Goal: Task Accomplishment & Management: Manage account settings

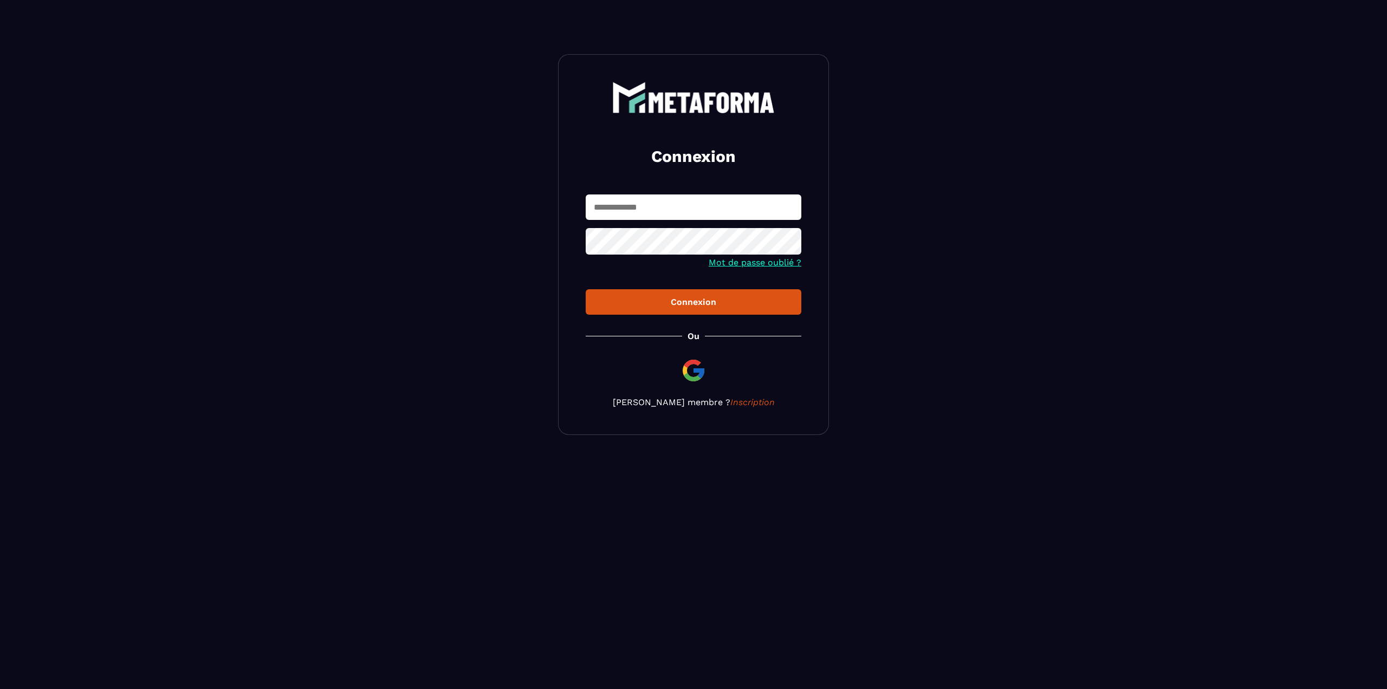
type input "**********"
click at [679, 211] on input "**********" at bounding box center [694, 207] width 216 height 25
type input "**********"
click at [586, 289] on button "Connexion" at bounding box center [694, 301] width 216 height 25
